Goal: Information Seeking & Learning: Find specific fact

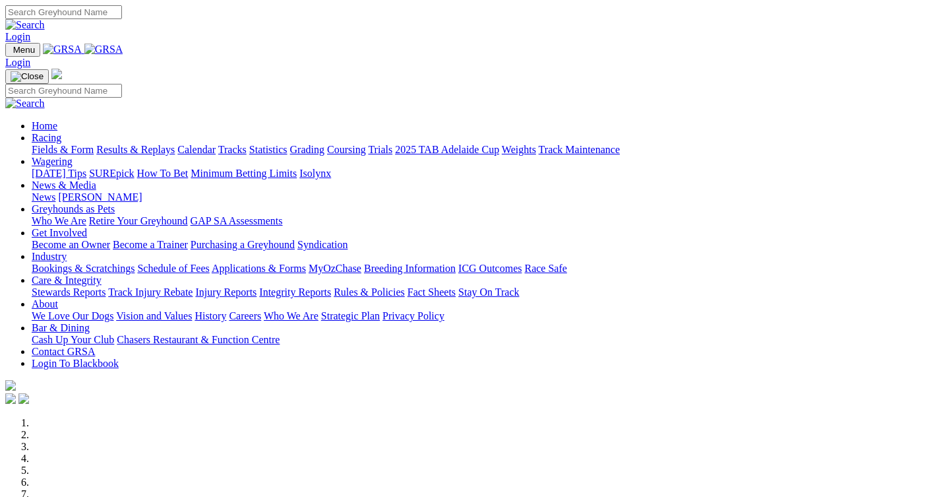
scroll to position [396, 0]
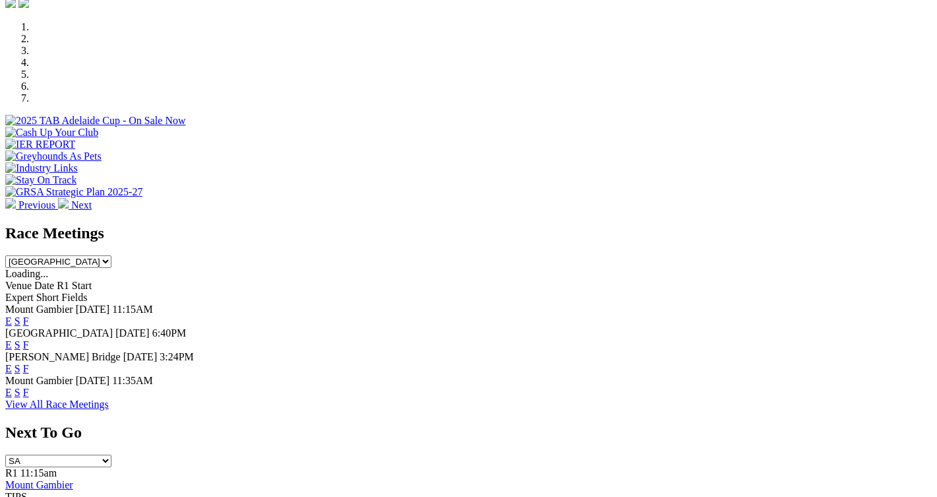
click at [29, 339] on link "F" at bounding box center [26, 344] width 6 height 11
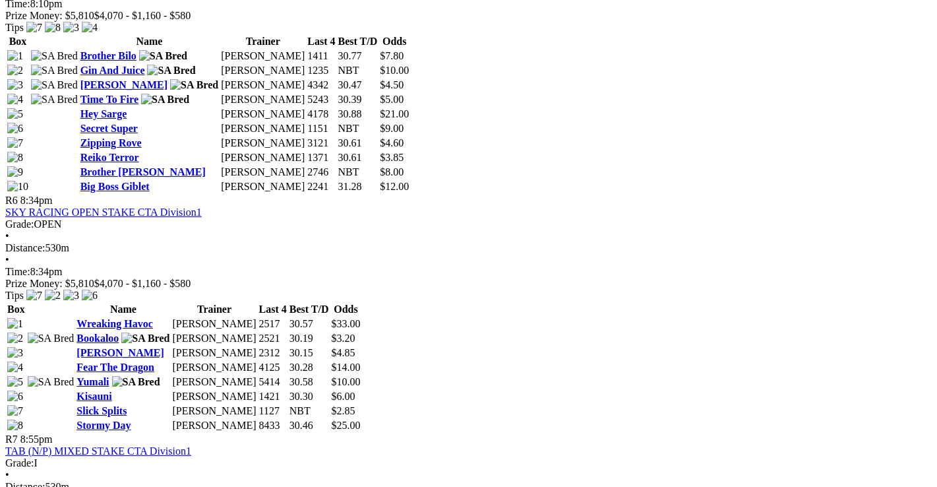
scroll to position [1715, 0]
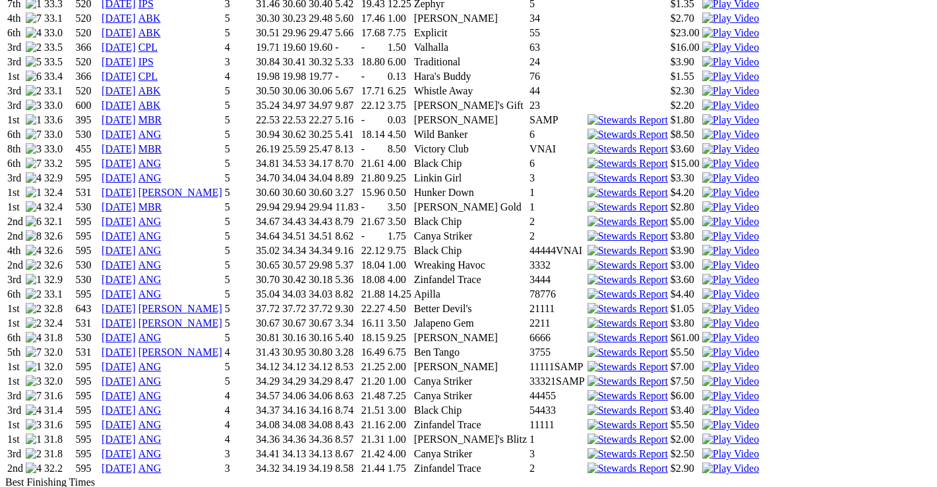
scroll to position [1253, 0]
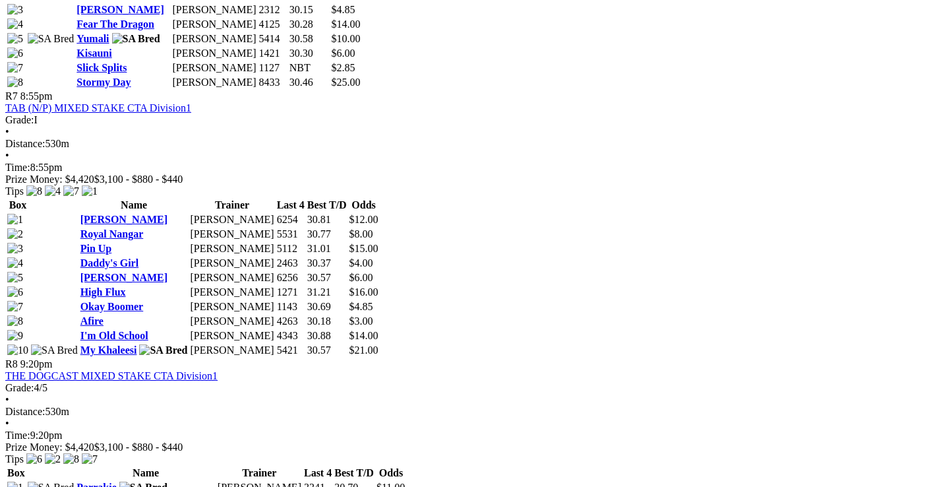
scroll to position [2045, 0]
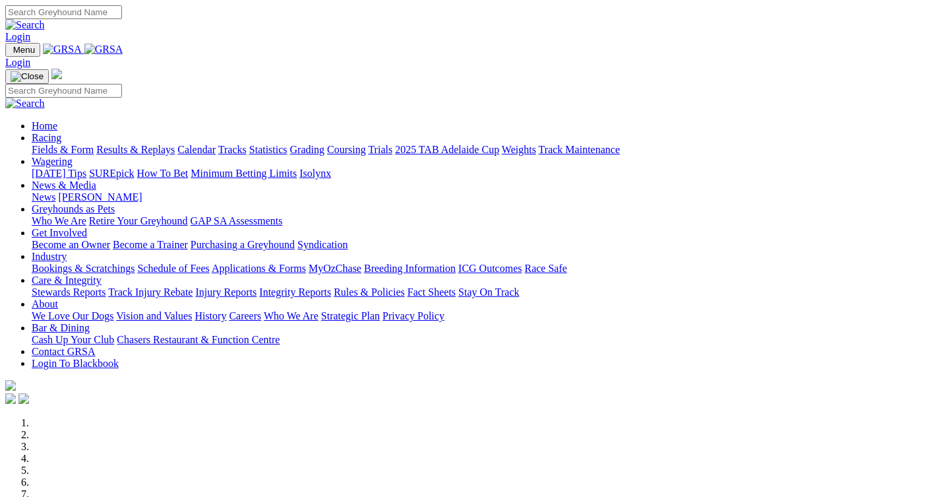
scroll to position [396, 0]
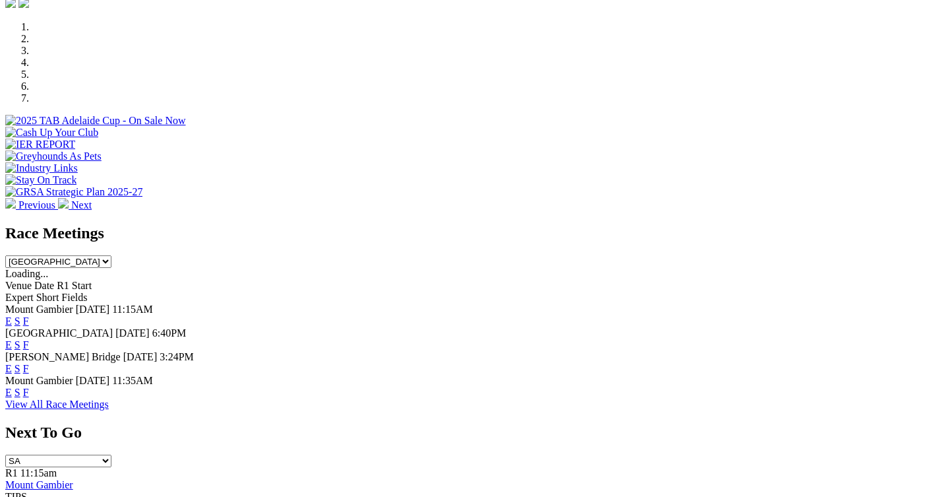
click at [29, 363] on link "F" at bounding box center [26, 368] width 6 height 11
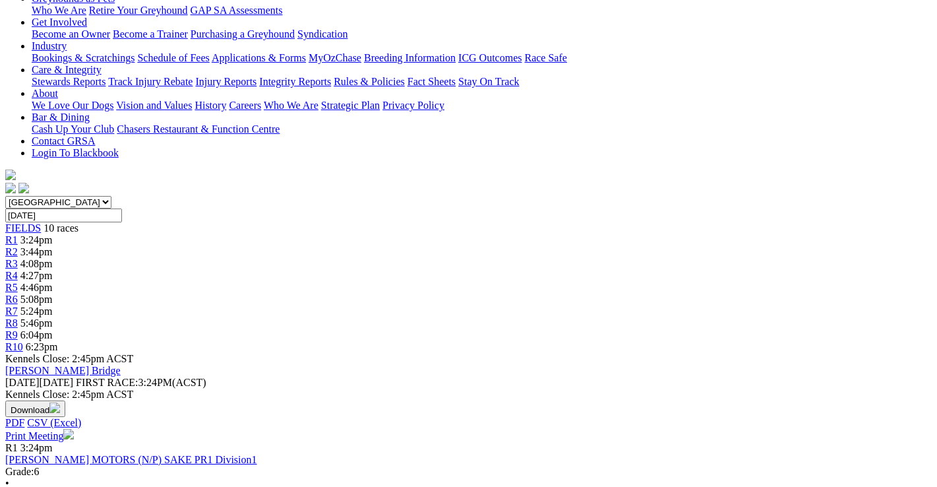
scroll to position [264, 0]
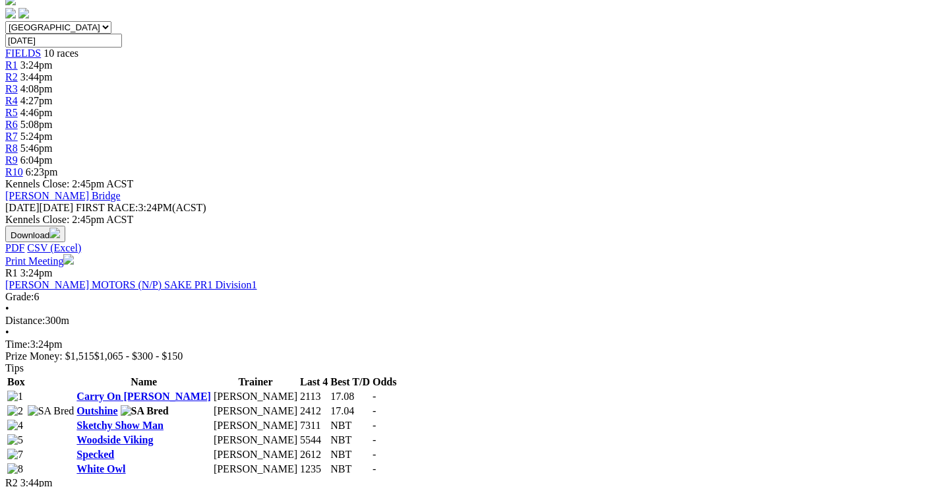
scroll to position [528, 0]
